Goal: Information Seeking & Learning: Understand process/instructions

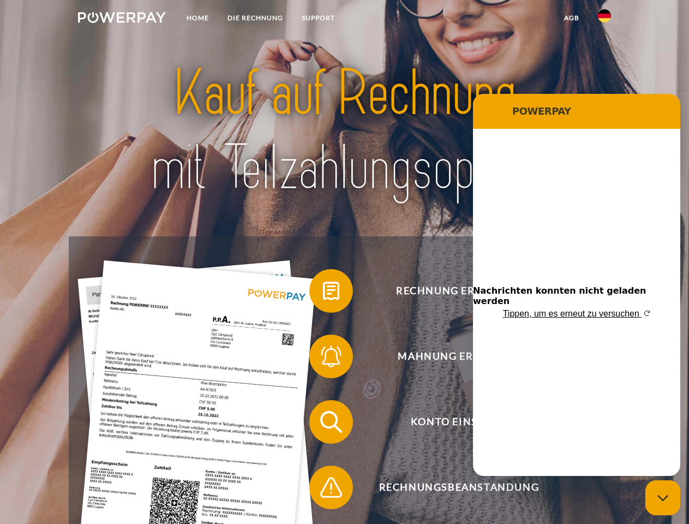
click at [122, 19] on img at bounding box center [122, 17] width 88 height 11
click at [605, 19] on img at bounding box center [604, 15] width 13 height 13
click at [571, 18] on link "agb" at bounding box center [572, 18] width 34 height 20
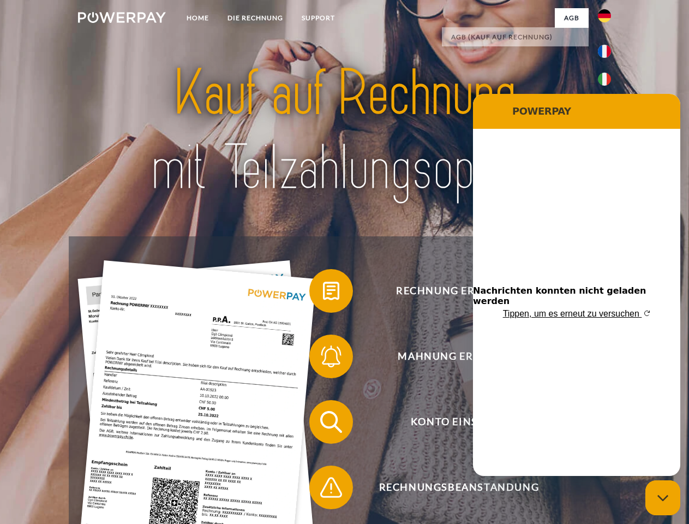
click at [323, 293] on span at bounding box center [315, 291] width 55 height 55
click at [323, 359] on span at bounding box center [315, 356] width 55 height 55
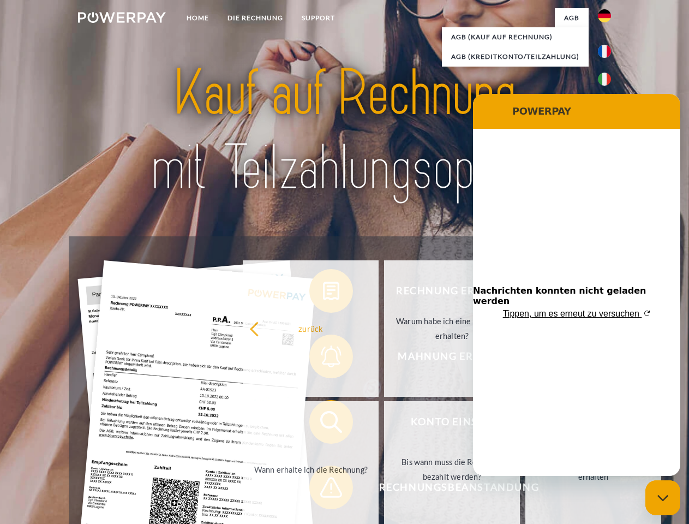
click at [384, 424] on link "Bis wann muss die Rechnung bezahlt werden?" at bounding box center [452, 469] width 136 height 136
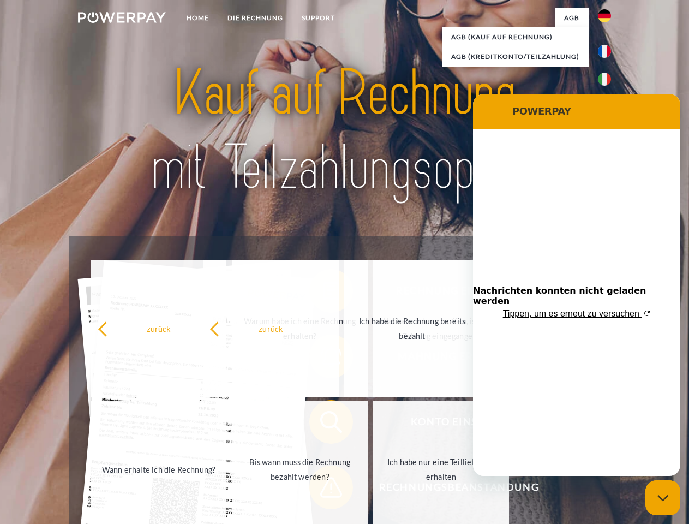
click at [323, 490] on span at bounding box center [315, 487] width 55 height 55
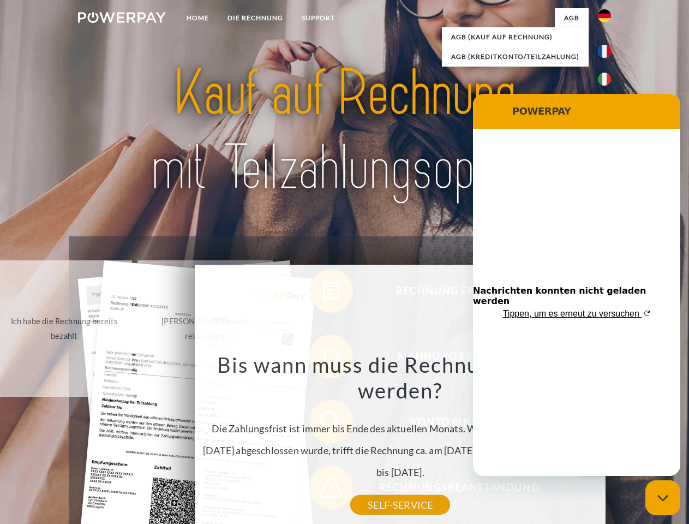
click at [663, 498] on icon "Messaging-Fenster schließen" at bounding box center [663, 497] width 11 height 7
